Goal: Book appointment/travel/reservation: Book appointment/travel/reservation

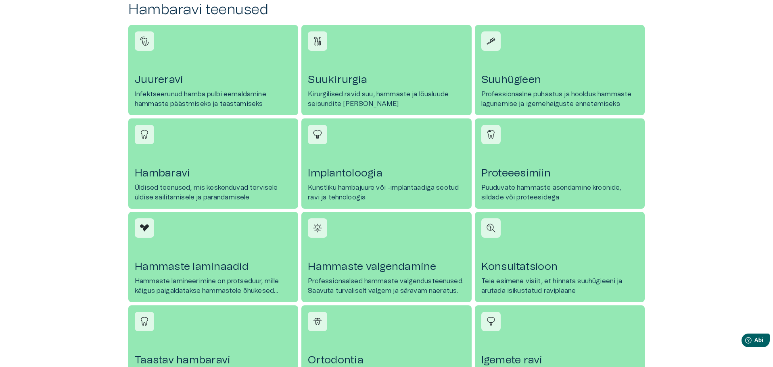
scroll to position [341, 0]
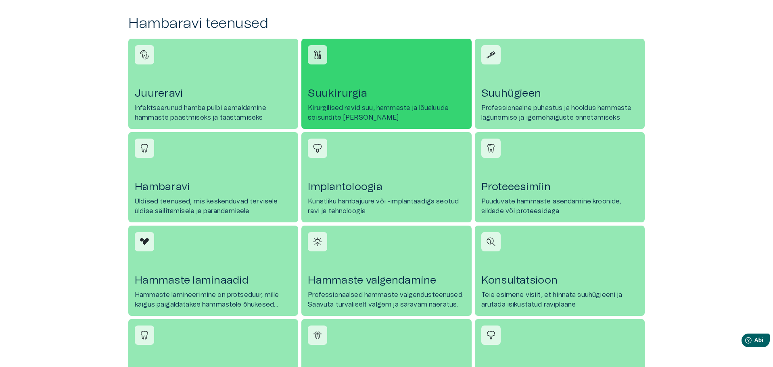
click at [335, 92] on font "Suukirurgia" at bounding box center [337, 93] width 59 height 10
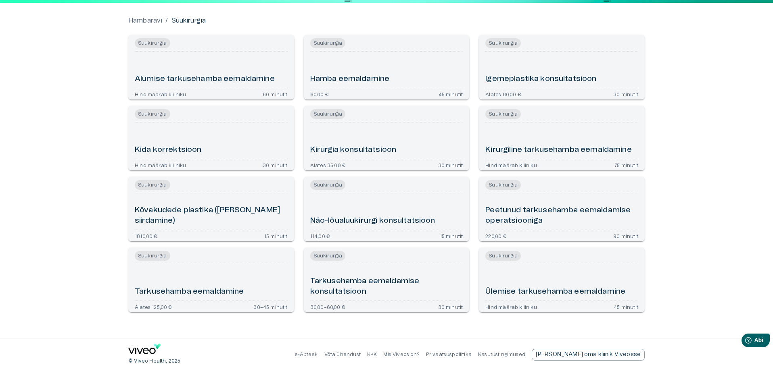
scroll to position [79, 0]
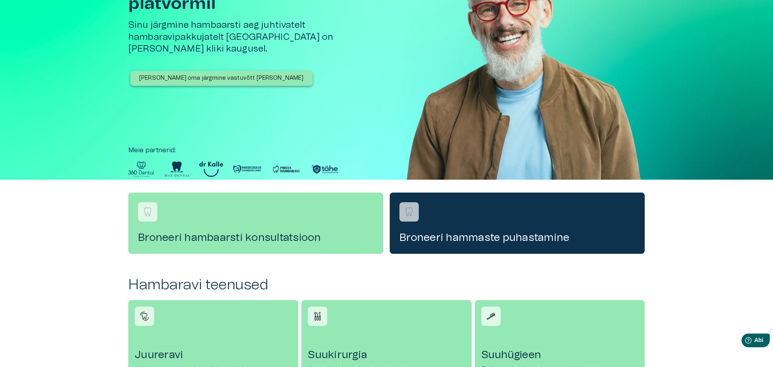
scroll to position [341, 0]
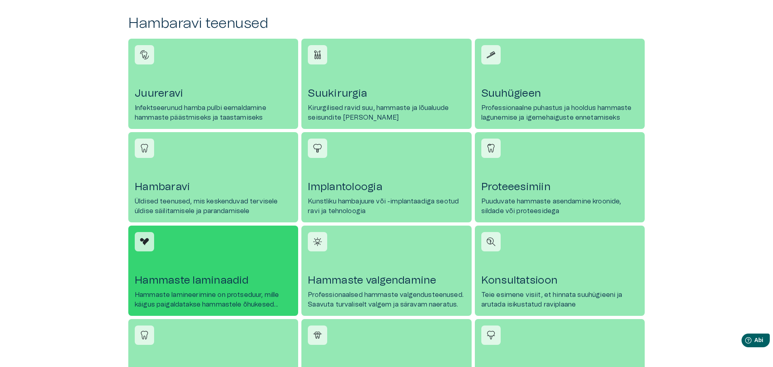
click at [161, 282] on font "Hammaste laminaadid" at bounding box center [192, 281] width 114 height 10
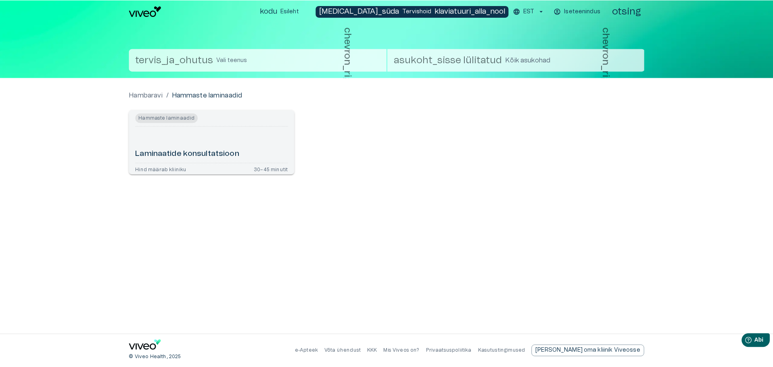
scroll to position [341, 0]
